Goal: Task Accomplishment & Management: Complete application form

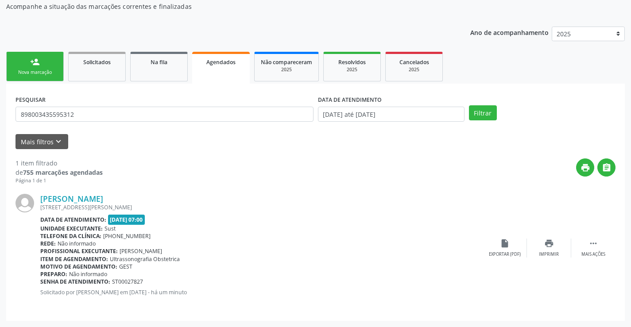
click at [43, 75] on div "Nova marcação" at bounding box center [35, 72] width 44 height 7
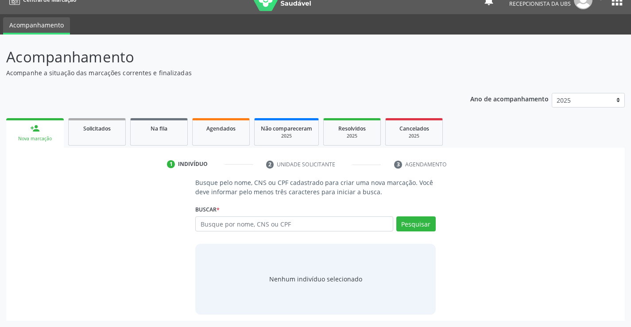
scroll to position [14, 0]
click at [265, 225] on input "text" at bounding box center [294, 224] width 198 height 15
paste input "704107118662875"
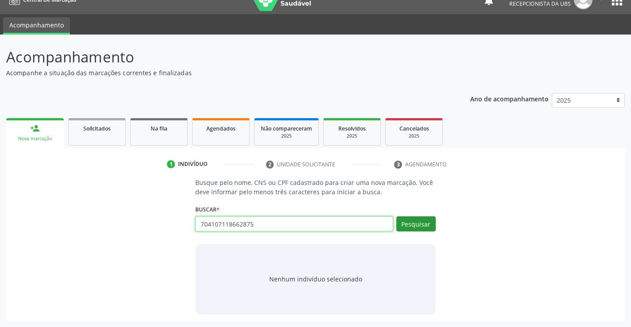
type input "704107118662875"
click at [419, 222] on button "Pesquisar" at bounding box center [416, 224] width 39 height 15
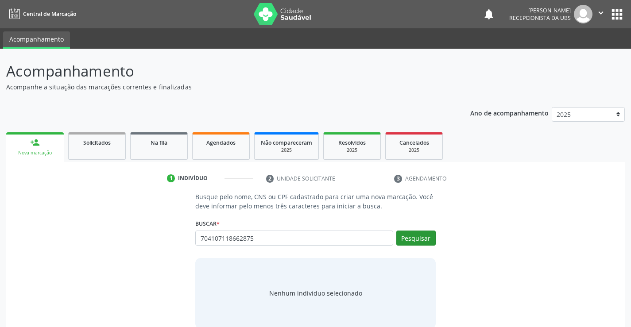
type input "704107118662875"
click at [409, 238] on button "Pesquisar" at bounding box center [416, 238] width 39 height 15
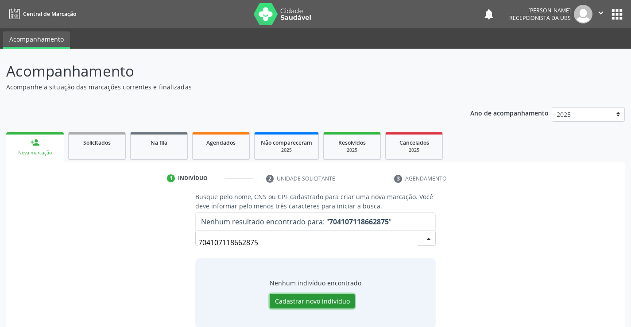
click at [300, 299] on button "Cadastrar novo indivíduo" at bounding box center [312, 301] width 85 height 15
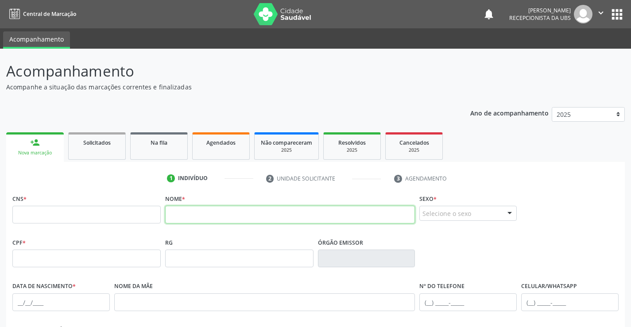
click at [257, 215] on input "text" at bounding box center [290, 215] width 250 height 18
paste input "[PERSON_NAME]"
type input "[PERSON_NAME]"
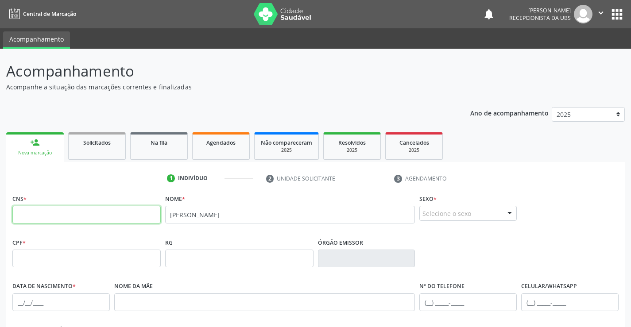
click at [101, 218] on input "text" at bounding box center [86, 215] width 148 height 18
paste input "704 1071 1866 2875"
type input "704 1071 1866 2875"
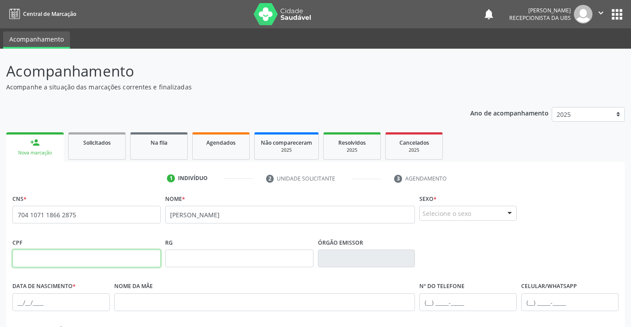
click at [120, 262] on input "text" at bounding box center [86, 259] width 148 height 18
paste input "082.081.934-45"
type input "082.081.934-45"
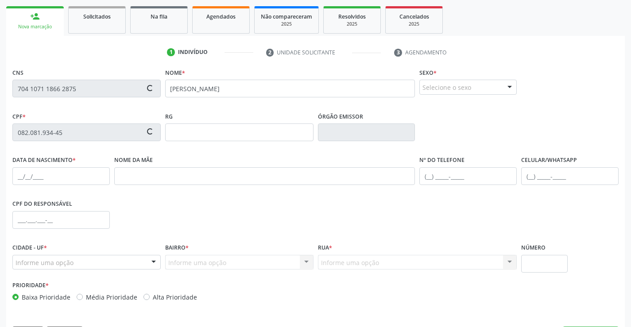
scroll to position [133, 0]
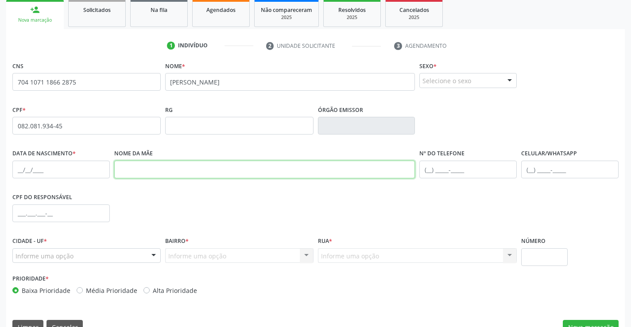
click at [167, 175] on input "text" at bounding box center [264, 170] width 301 height 18
paste input "[PERSON_NAME]"
type input "[PERSON_NAME]"
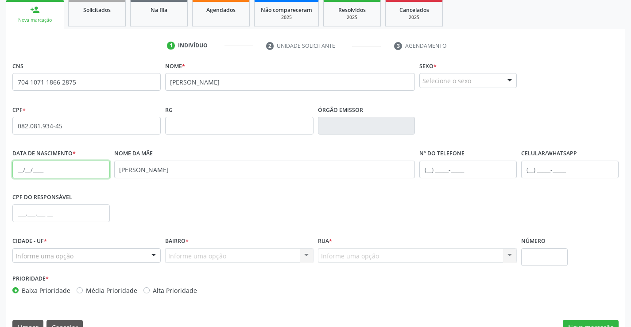
click at [70, 172] on input "text" at bounding box center [60, 170] width 97 height 18
paste input "[DATE]"
type input "[DATE]"
click at [505, 79] on div at bounding box center [509, 81] width 13 height 15
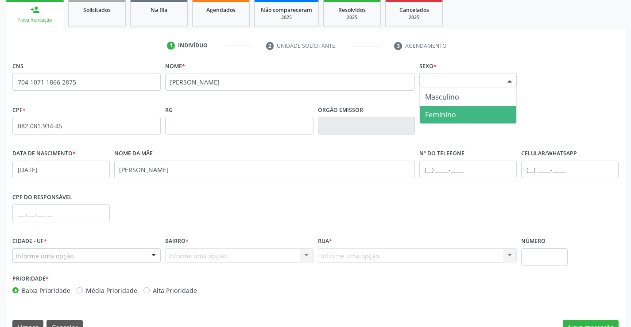
drag, startPoint x: 467, startPoint y: 114, endPoint x: 479, endPoint y: 112, distance: 12.2
click at [469, 114] on span "Feminino" at bounding box center [468, 115] width 97 height 18
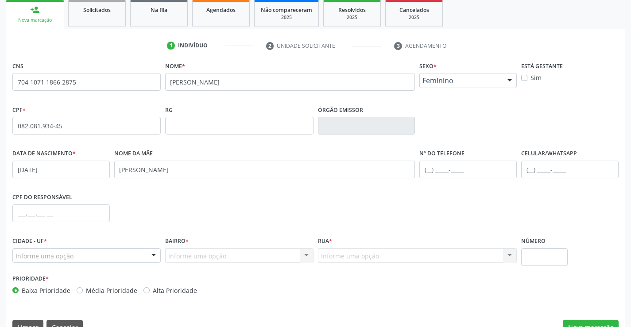
click at [532, 78] on label "Sim" at bounding box center [536, 77] width 11 height 9
click at [528, 78] on input "Sim" at bounding box center [525, 77] width 6 height 8
checkbox input "true"
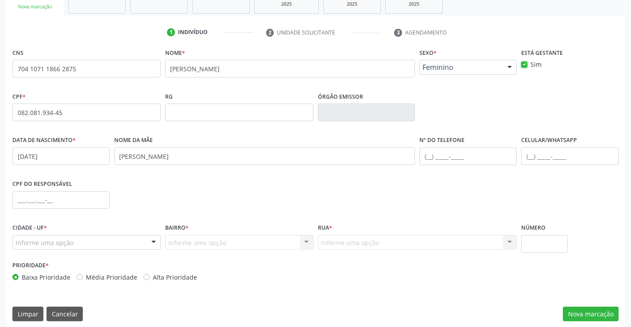
scroll to position [153, 0]
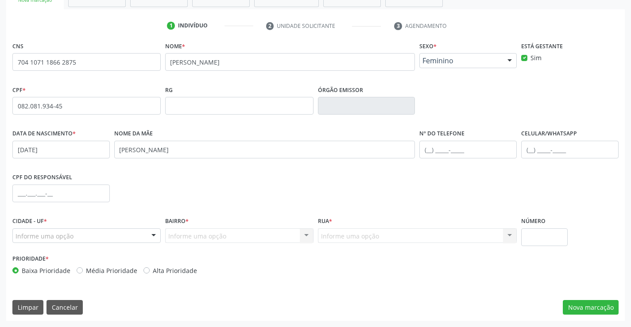
click at [154, 238] on div at bounding box center [153, 236] width 13 height 15
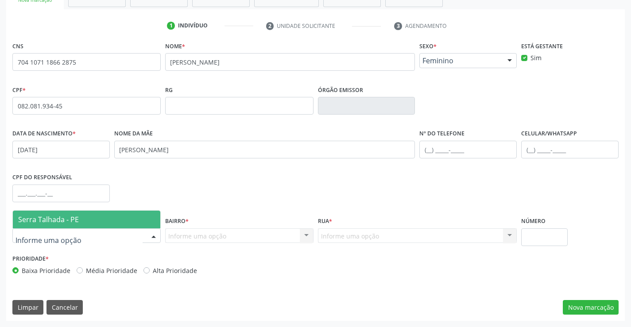
click at [131, 230] on div at bounding box center [86, 236] width 148 height 15
click at [134, 223] on span "Serra Talhada - PE" at bounding box center [87, 220] width 148 height 18
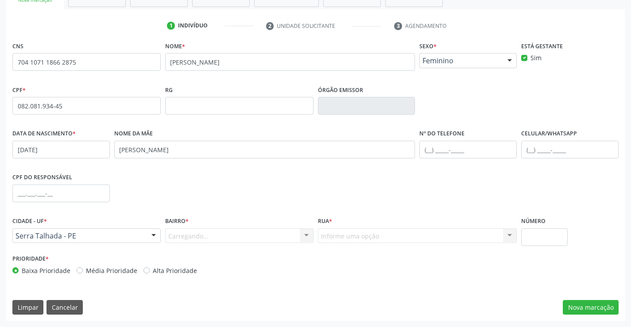
click at [229, 238] on div "Carregando... Nenhum resultado encontrado para: " " Nenhuma opção encontrada. D…" at bounding box center [239, 236] width 148 height 15
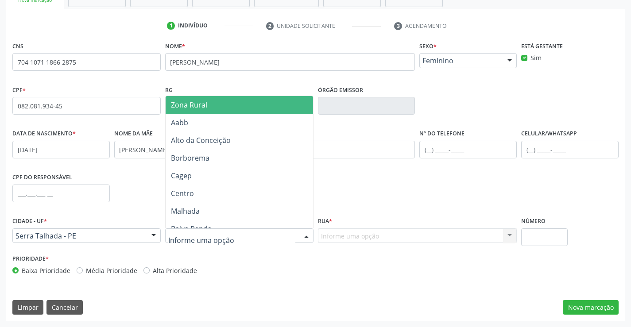
click at [283, 239] on input "text" at bounding box center [231, 241] width 127 height 18
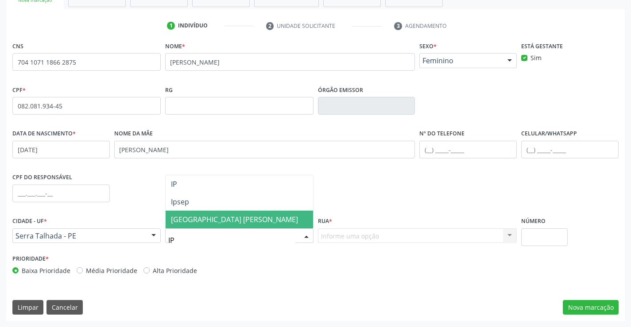
type input "IPS"
click at [266, 216] on span "Ipsep" at bounding box center [240, 220] width 148 height 18
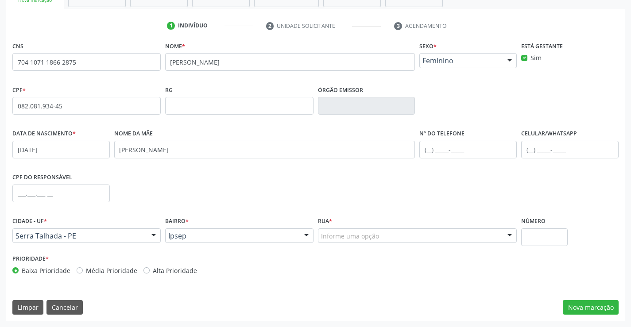
click at [405, 238] on div "Informe uma opção" at bounding box center [417, 236] width 199 height 15
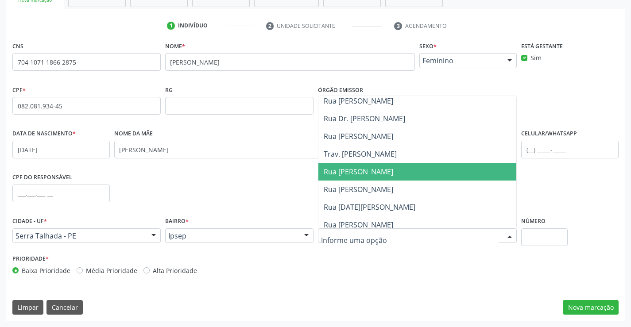
scroll to position [177, 0]
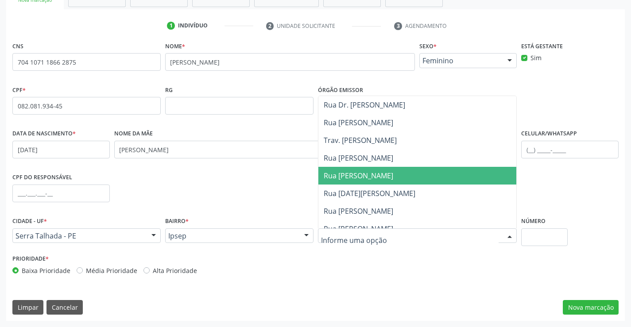
click at [385, 177] on span "Rua [PERSON_NAME]" at bounding box center [359, 176] width 70 height 10
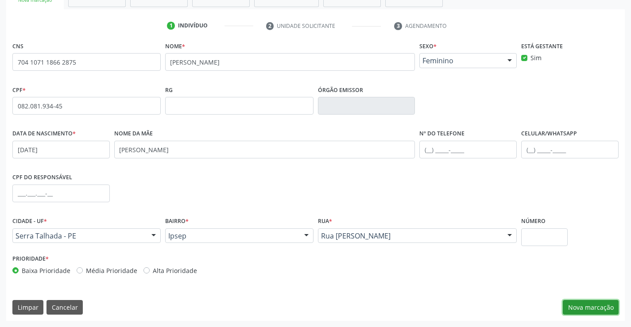
click at [584, 308] on button "Nova marcação" at bounding box center [591, 307] width 56 height 15
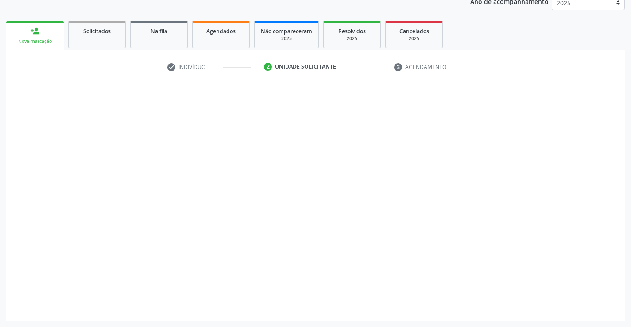
scroll to position [112, 0]
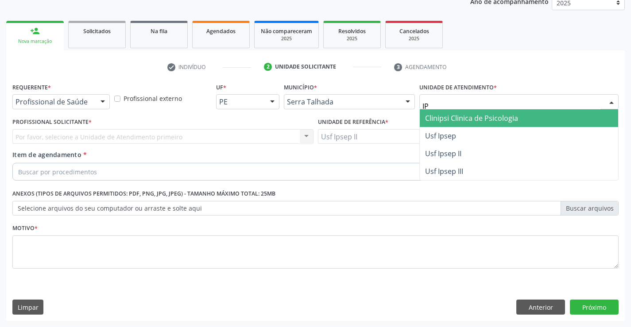
type input "IPS"
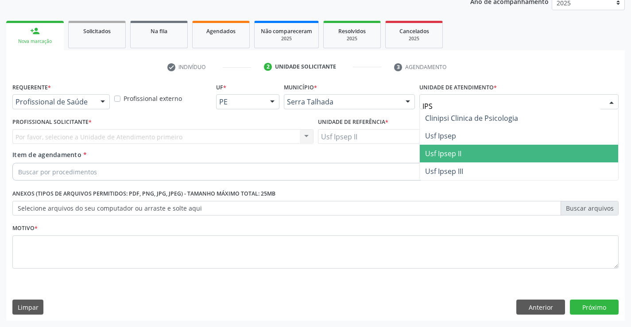
click at [445, 153] on span "Usf Ipsep II" at bounding box center [443, 154] width 36 height 10
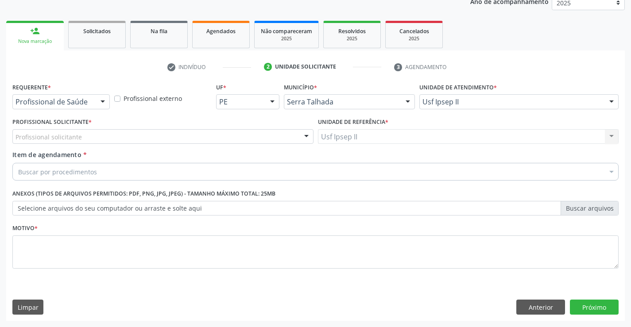
click at [139, 135] on div "Profissional solicitante" at bounding box center [162, 136] width 301 height 15
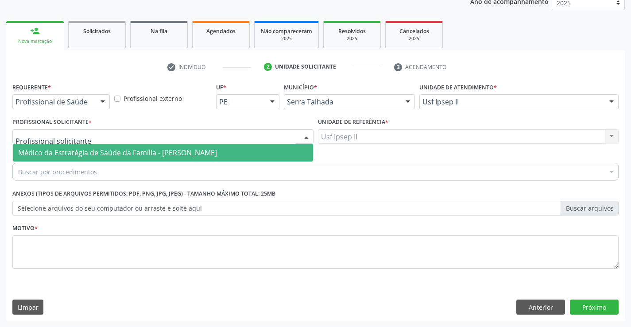
click at [132, 150] on span "Médico da Estratégia de Saúde da Família - [PERSON_NAME]" at bounding box center [117, 153] width 199 height 10
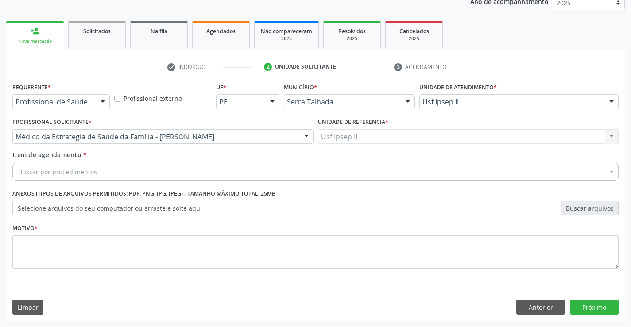
click at [125, 171] on div "Buscar por procedimentos" at bounding box center [315, 172] width 607 height 18
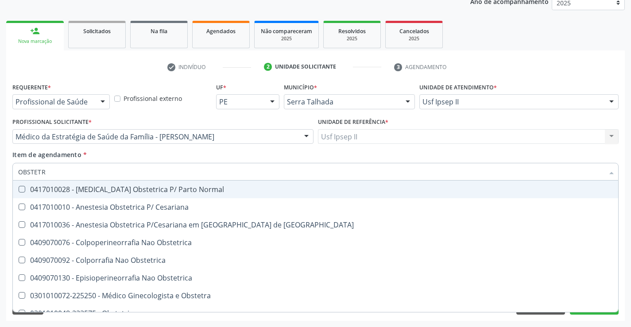
type input "OBSTETRI"
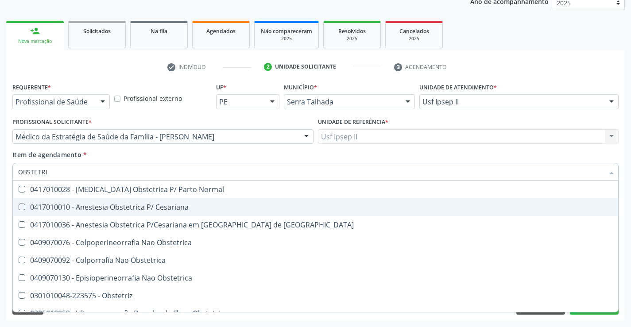
scroll to position [46, 0]
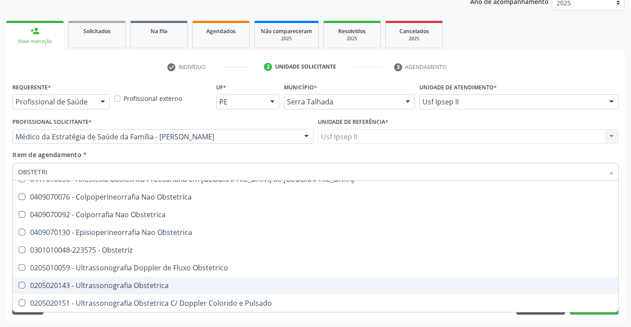
click at [109, 285] on div "0205020143 - Ultrassonografia Obstetrica" at bounding box center [315, 285] width 595 height 7
checkbox Obstetrica "true"
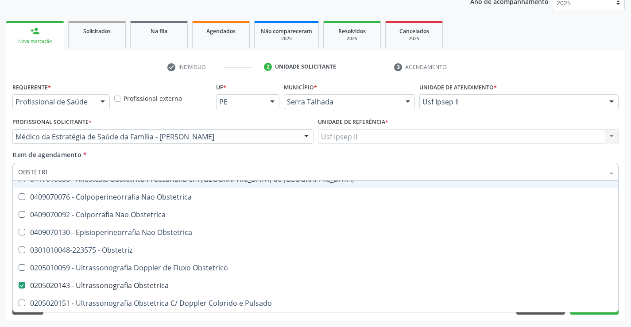
click at [117, 160] on div "Item de agendamento * OBSTETRI Desfazer seleção 0417010028 - [MEDICAL_DATA] Obs…" at bounding box center [315, 164] width 607 height 28
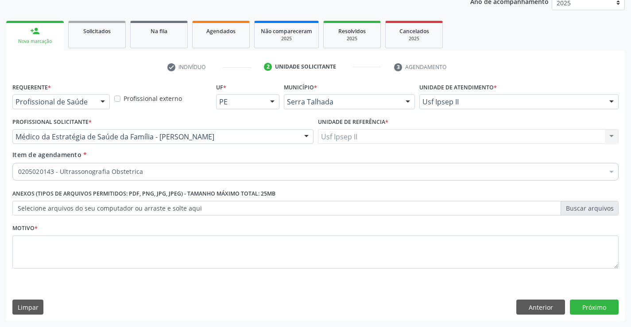
scroll to position [0, 0]
click at [128, 152] on div "Item de agendamento * 0205020143 - Ultrassonografia Obstetrica Desfazer seleção…" at bounding box center [315, 164] width 607 height 28
click at [88, 249] on textarea at bounding box center [315, 253] width 607 height 34
type textarea "F"
type textarea "GEST"
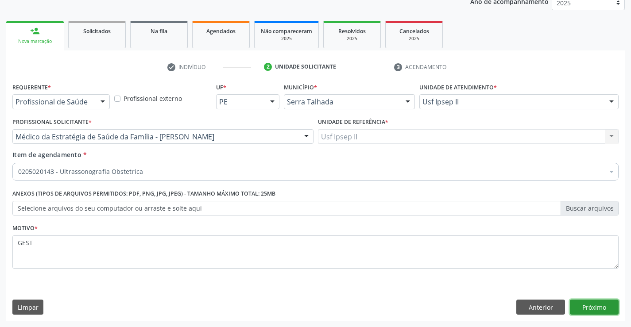
click at [578, 301] on button "Próximo" at bounding box center [594, 307] width 49 height 15
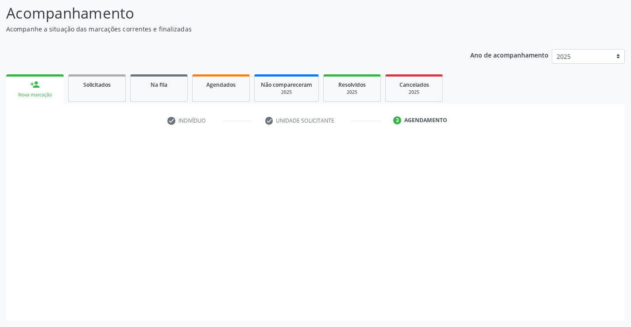
scroll to position [58, 0]
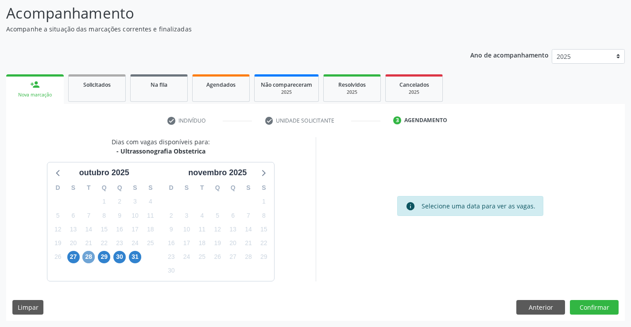
click at [91, 253] on span "28" at bounding box center [88, 257] width 12 height 12
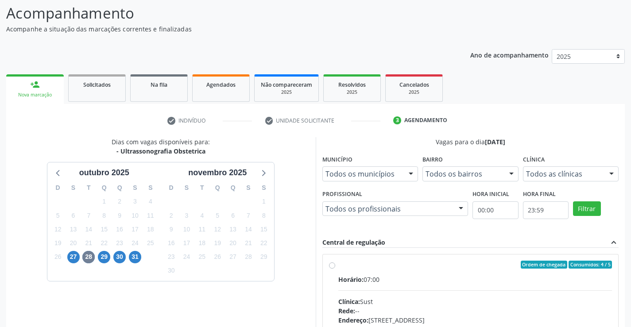
click at [557, 179] on div "Todos as clínicas" at bounding box center [571, 174] width 96 height 15
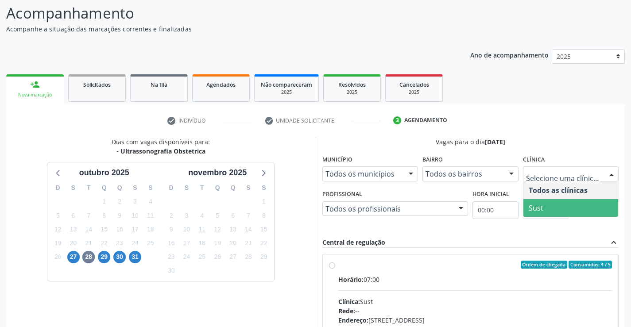
click at [544, 214] on span "Sust" at bounding box center [571, 208] width 95 height 18
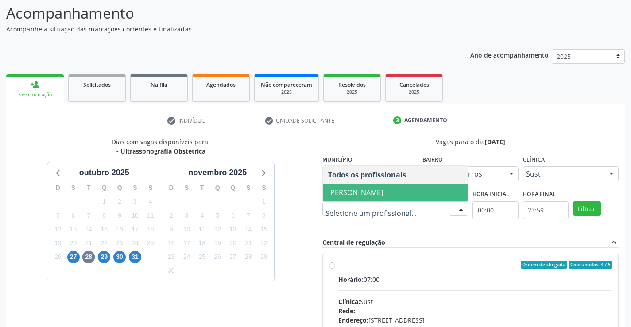
click at [370, 193] on span "[PERSON_NAME]" at bounding box center [355, 193] width 55 height 10
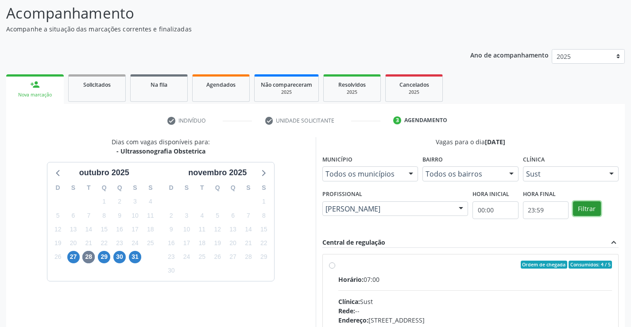
click at [580, 215] on button "Filtrar" at bounding box center [587, 209] width 28 height 15
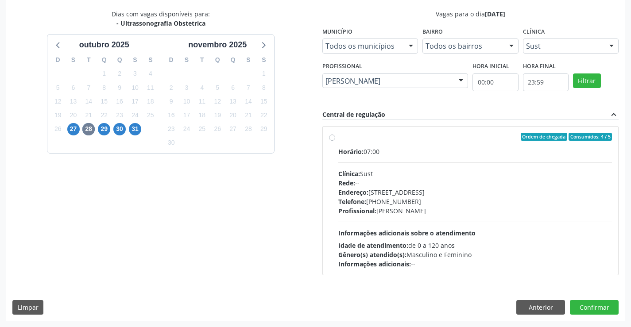
click at [397, 173] on div "Clínica: Sust" at bounding box center [476, 173] width 274 height 9
click at [335, 141] on input "Ordem de chegada Consumidos: 4 / 5 Horário: 07:00 Clínica: Sust Rede: -- Endere…" at bounding box center [332, 137] width 6 height 8
radio input "true"
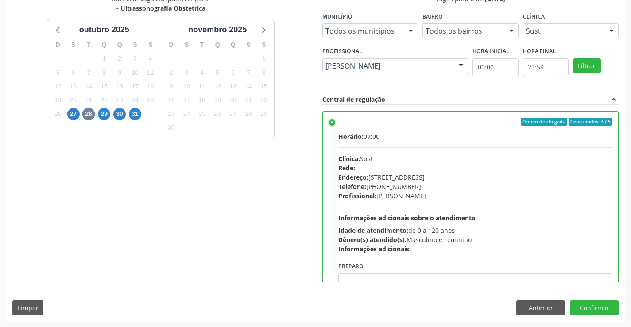
scroll to position [202, 0]
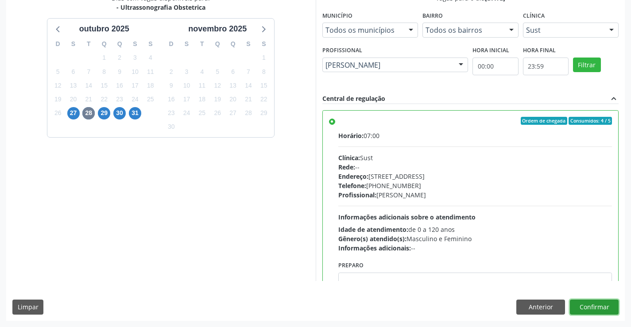
click at [611, 313] on button "Confirmar" at bounding box center [594, 307] width 49 height 15
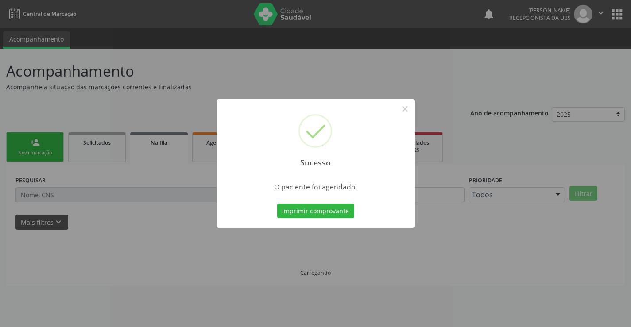
scroll to position [0, 0]
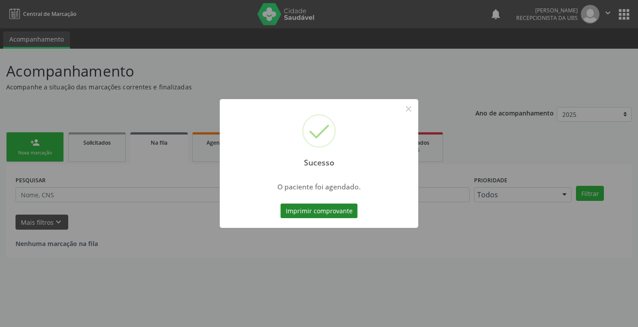
click at [338, 208] on button "Imprimir comprovante" at bounding box center [318, 211] width 77 height 15
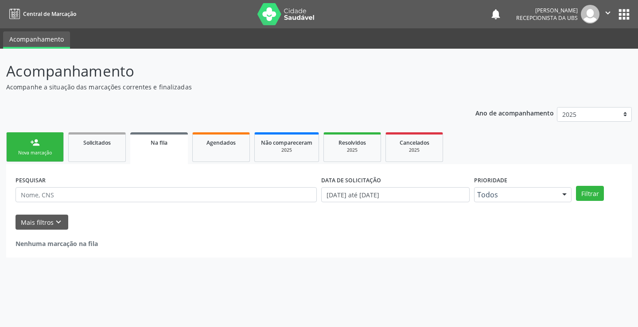
click at [43, 161] on link "person_add Nova marcação" at bounding box center [35, 147] width 58 height 30
